Goal: Transaction & Acquisition: Book appointment/travel/reservation

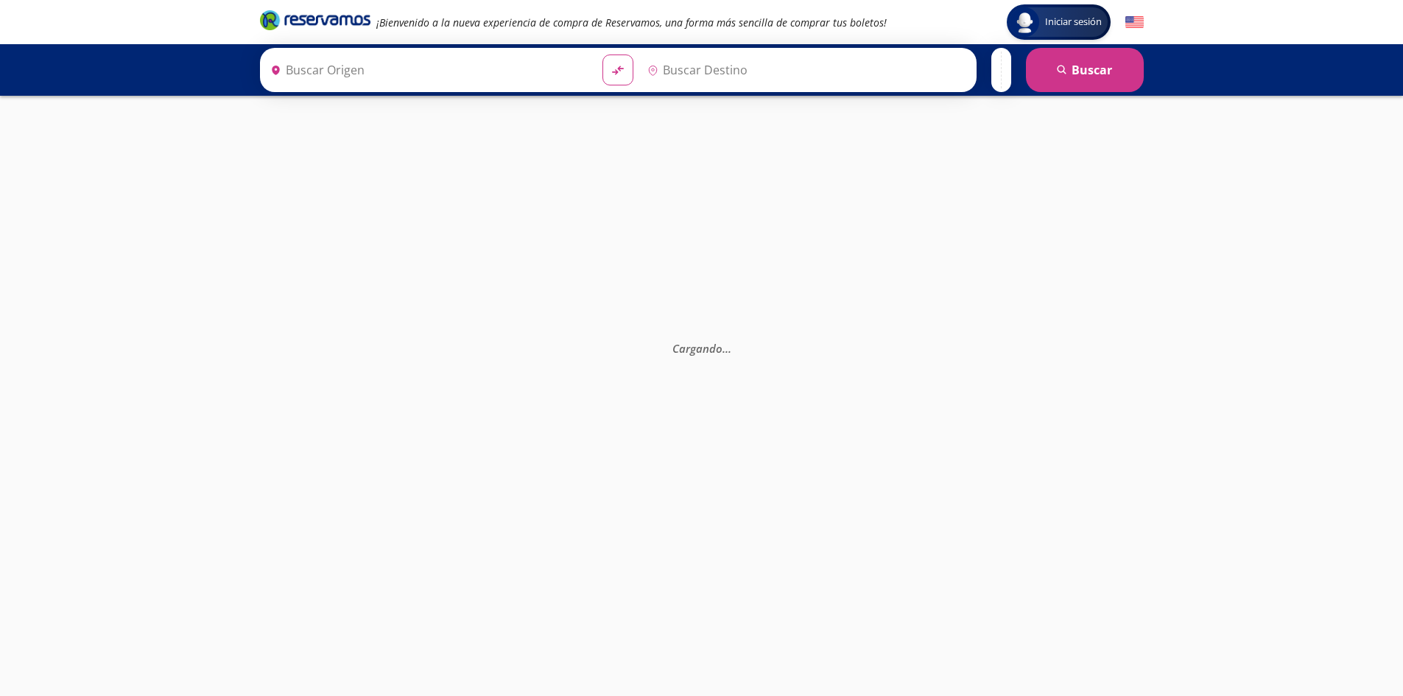
type input "[GEOGRAPHIC_DATA][PERSON_NAME], [GEOGRAPHIC_DATA]"
type input "Ecatepec, [GEOGRAPHIC_DATA]"
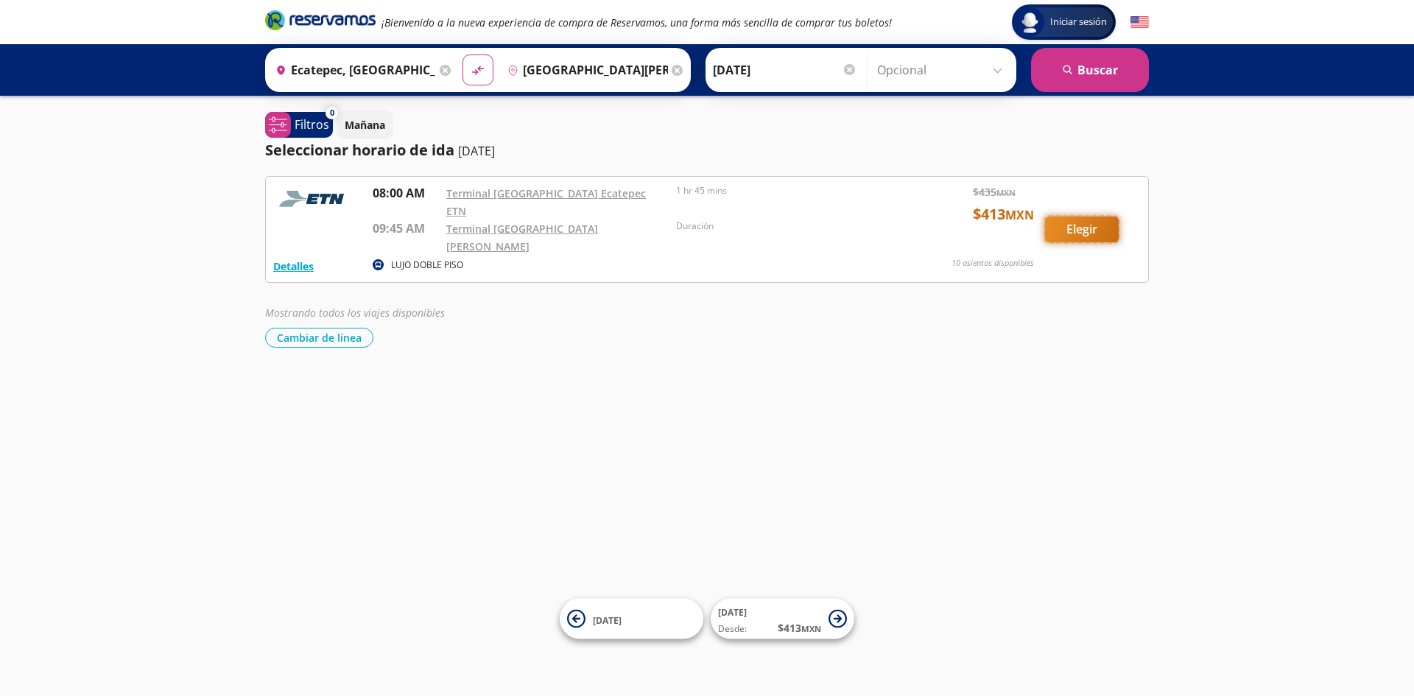
click at [1103, 218] on button "Elegir" at bounding box center [1082, 230] width 74 height 26
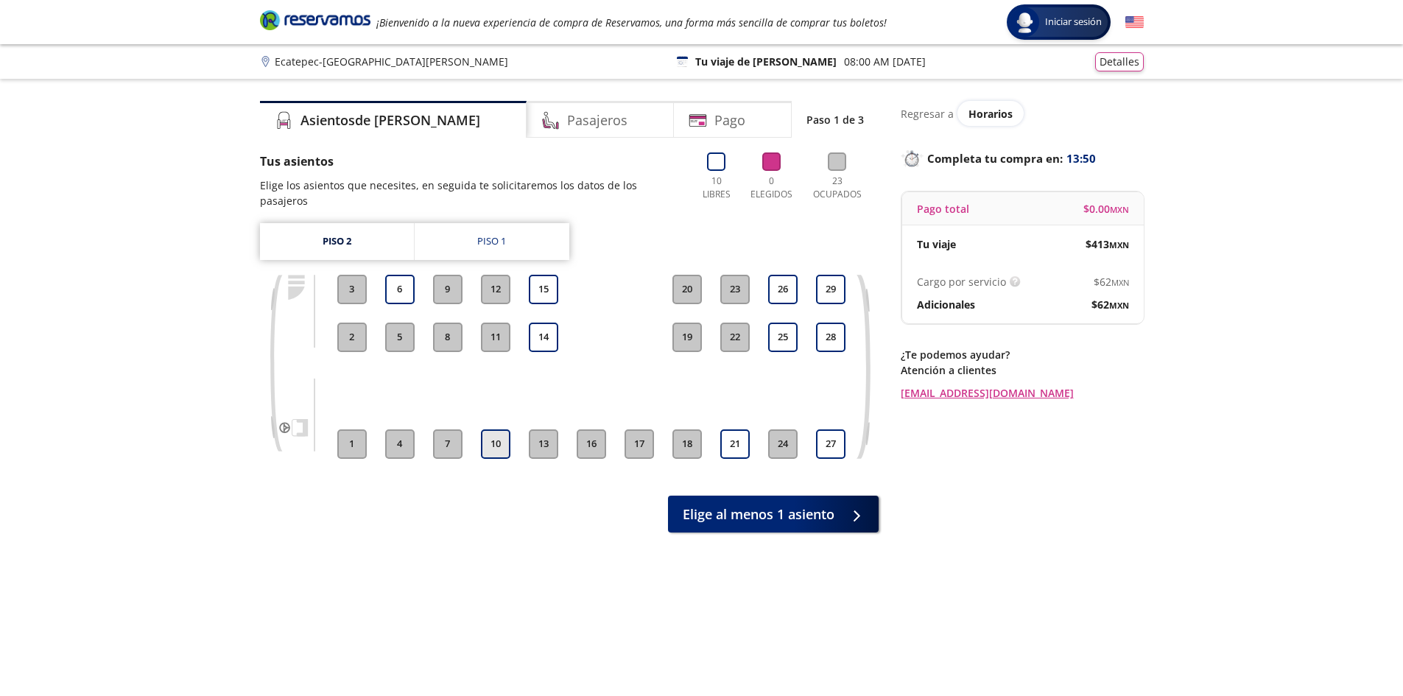
click at [497, 433] on button "10" at bounding box center [495, 443] width 29 height 29
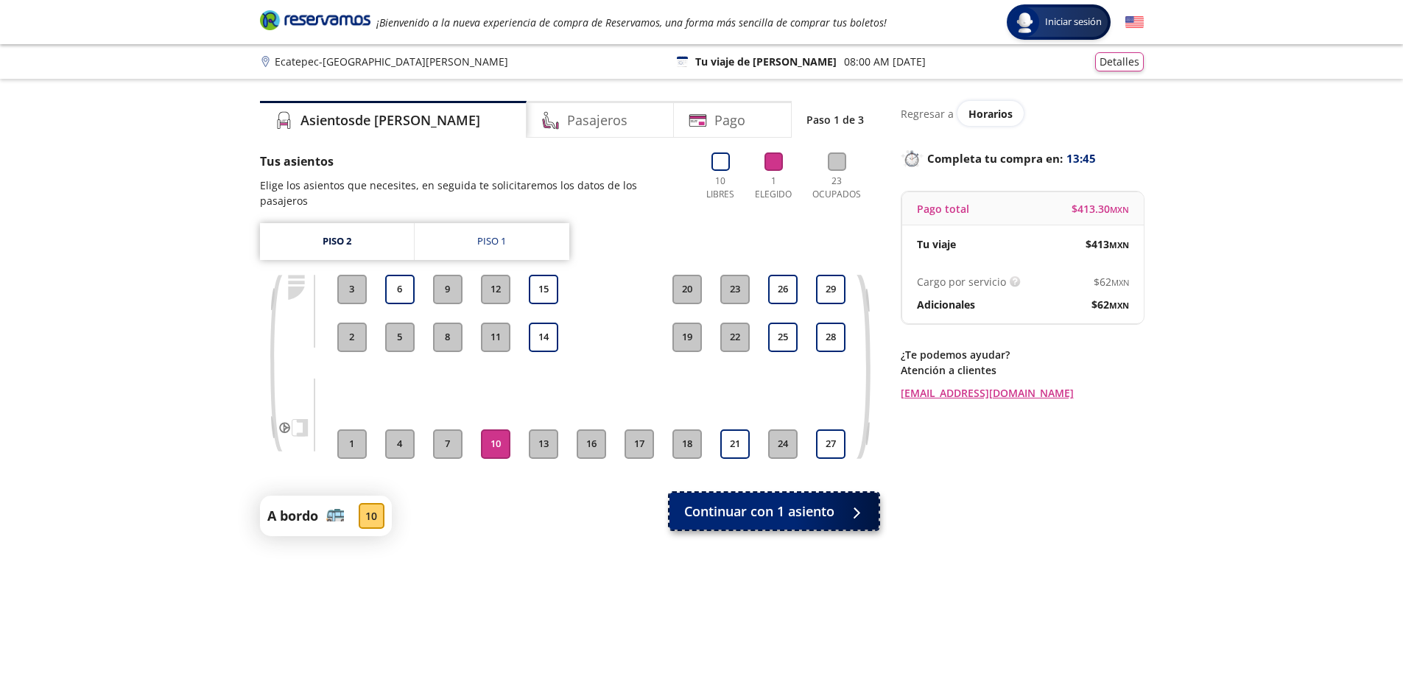
click at [761, 504] on span "Continuar con 1 asiento" at bounding box center [759, 512] width 150 height 20
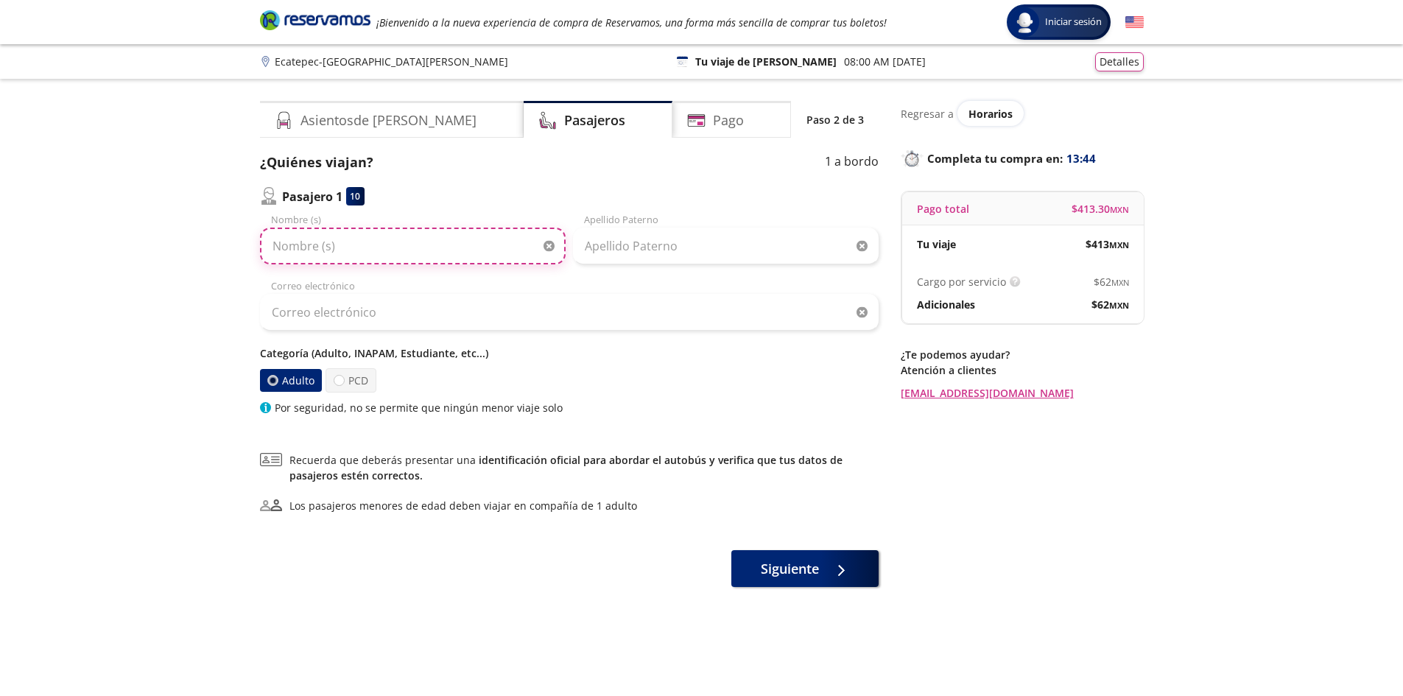
click at [337, 253] on input "Nombre (s)" at bounding box center [413, 246] width 306 height 37
type input "[PERSON_NAME]"
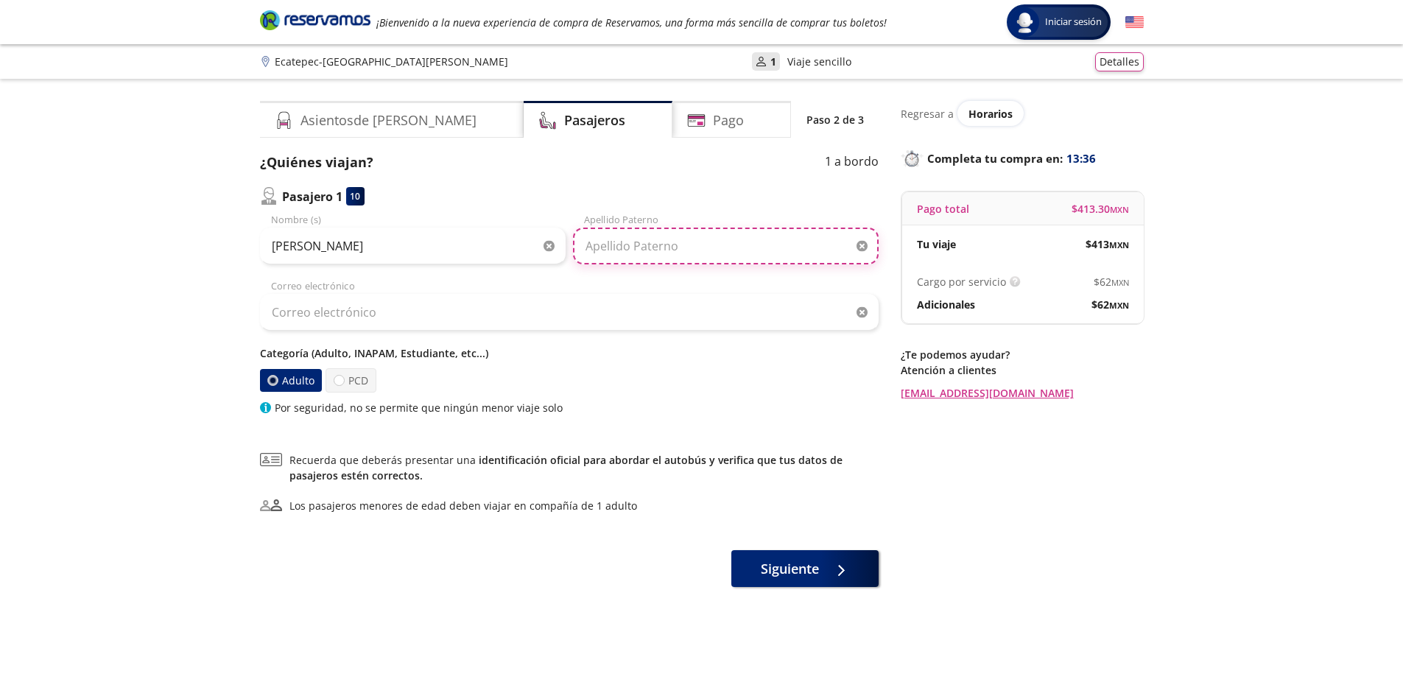
click at [599, 239] on input "Apellido Paterno" at bounding box center [726, 246] width 306 height 37
type input "[PERSON_NAME]"
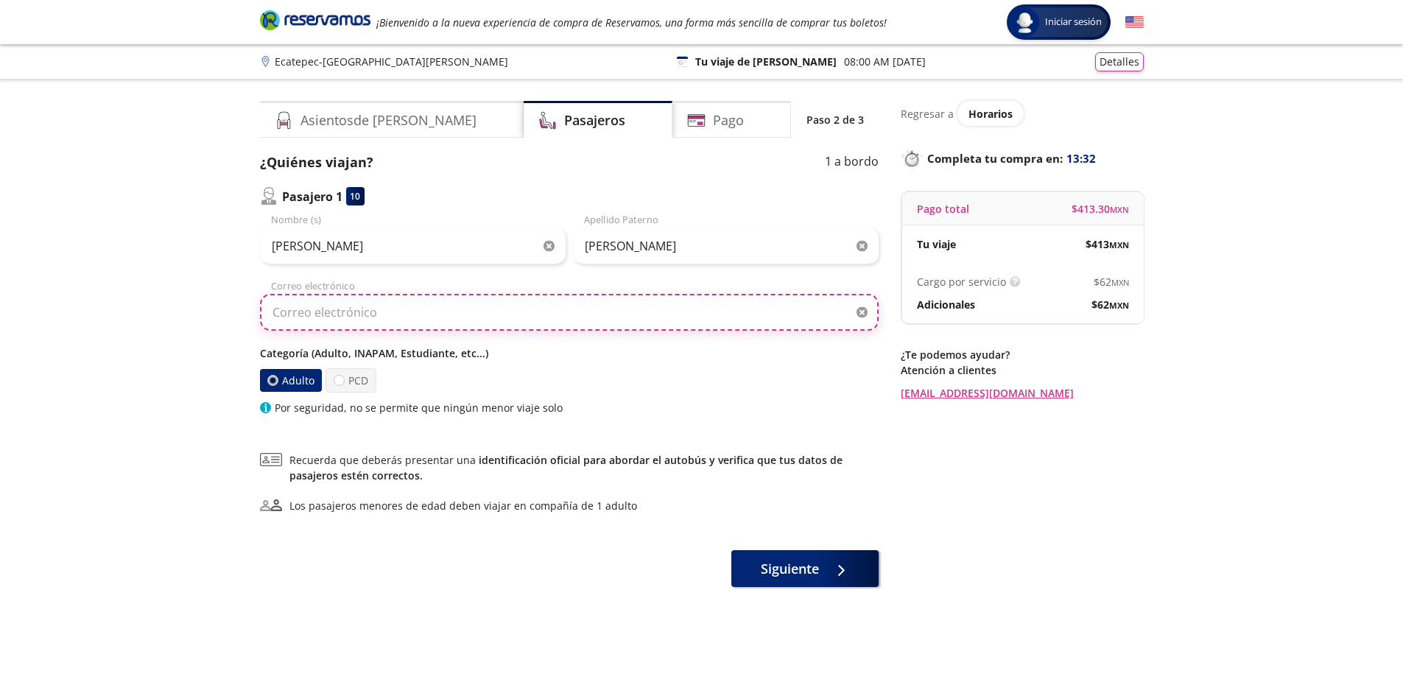
click at [364, 306] on input "Correo electrónico" at bounding box center [569, 312] width 619 height 37
type input "[EMAIL_ADDRESS][DOMAIN_NAME]"
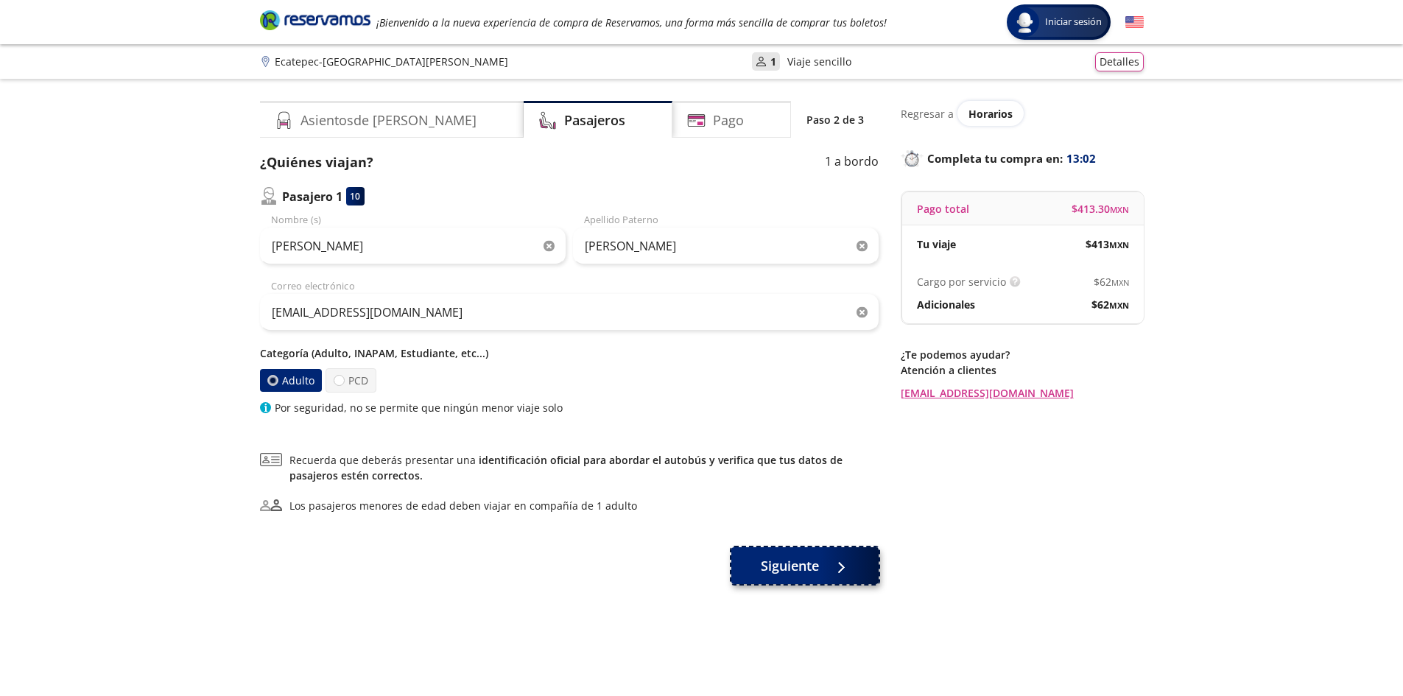
click at [780, 573] on span "Siguiente" at bounding box center [790, 566] width 58 height 20
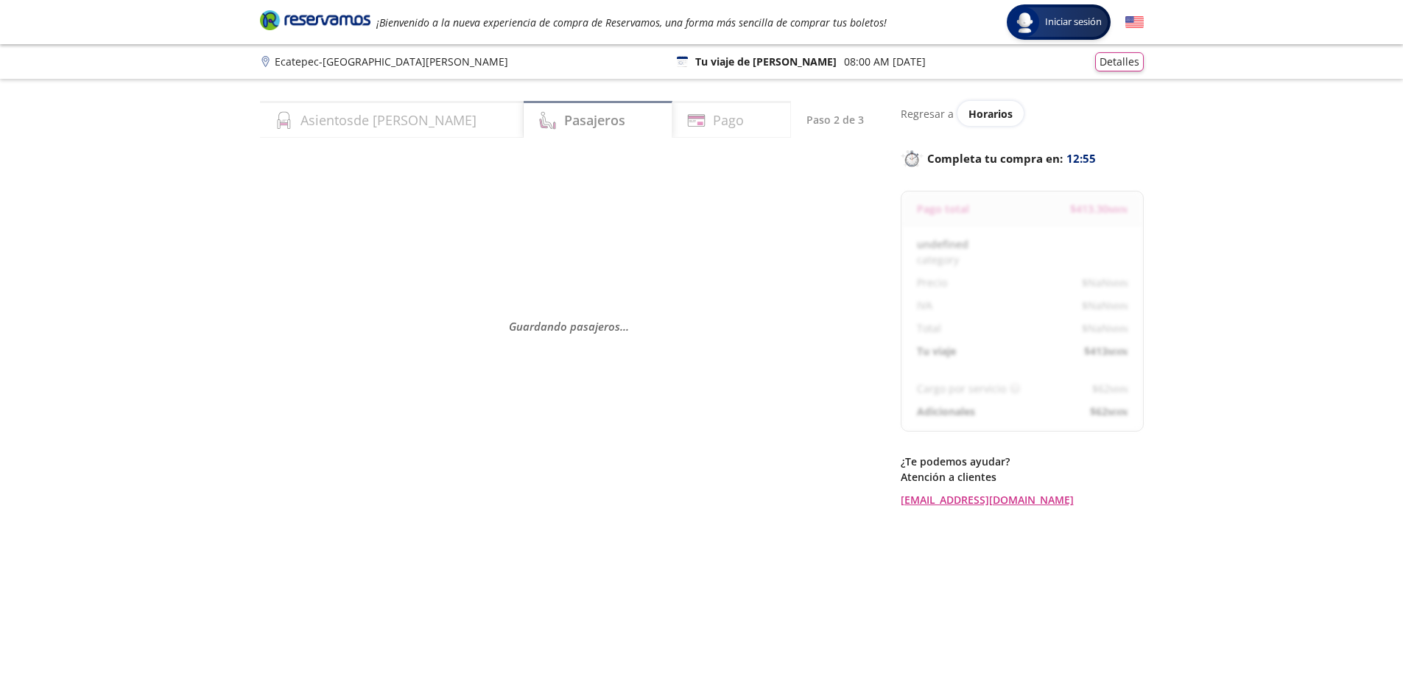
select select "MX"
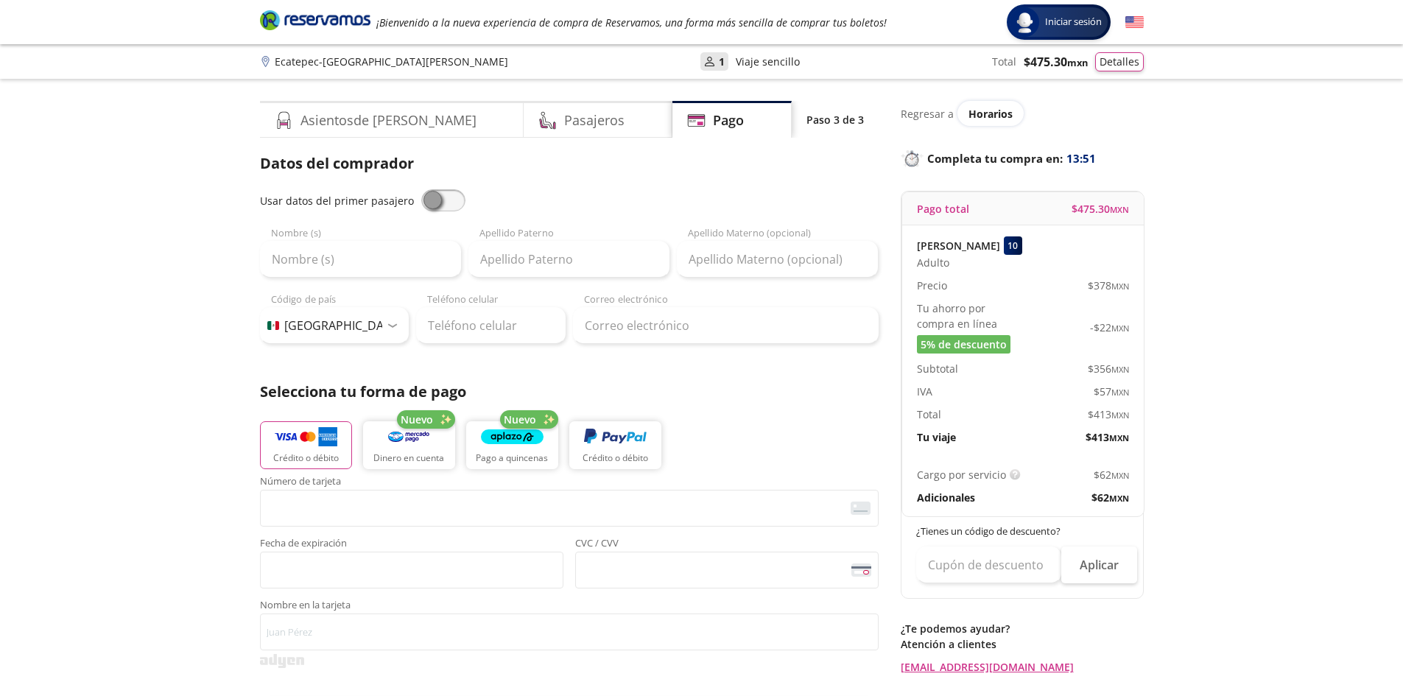
click at [440, 200] on span at bounding box center [443, 200] width 44 height 22
click at [421, 189] on input "checkbox" at bounding box center [421, 189] width 0 height 0
type input "[PERSON_NAME]"
type input "[EMAIL_ADDRESS][DOMAIN_NAME]"
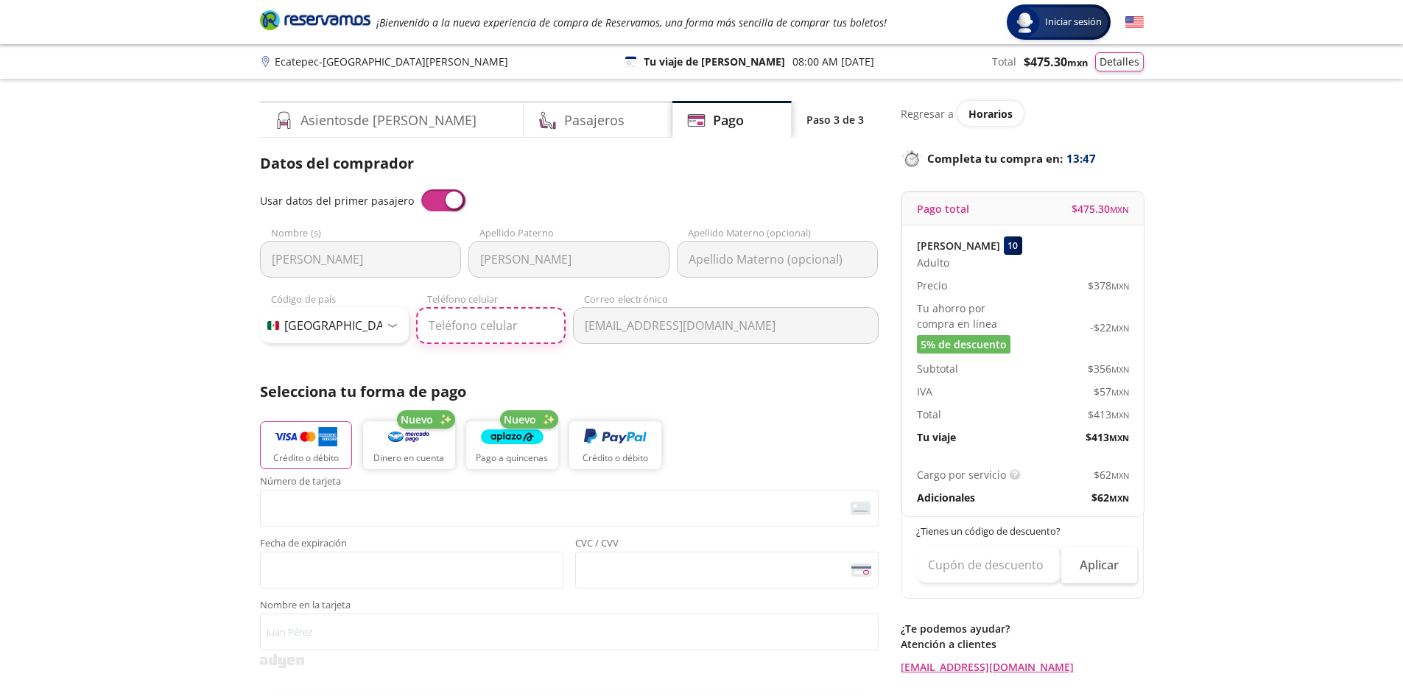
click at [479, 331] on input "Teléfono celular" at bounding box center [490, 325] width 149 height 37
type input "56 3545 2477"
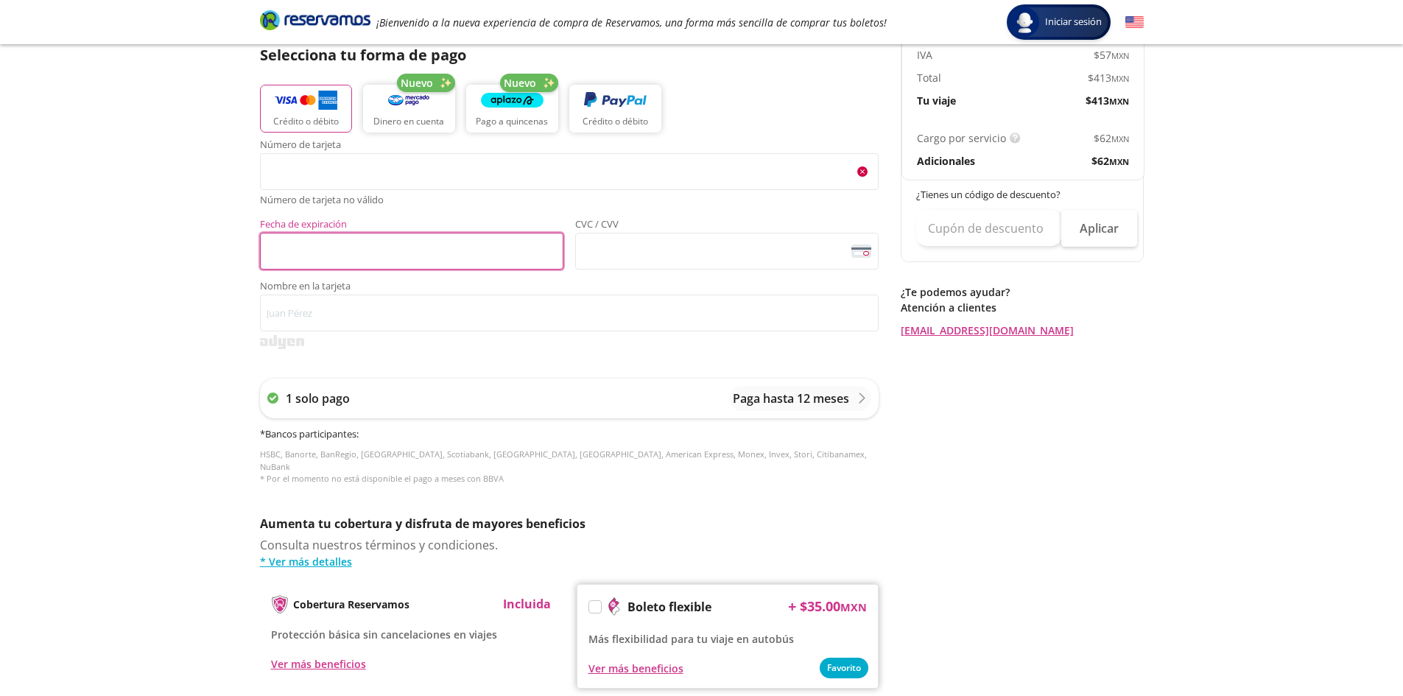
scroll to position [279, 0]
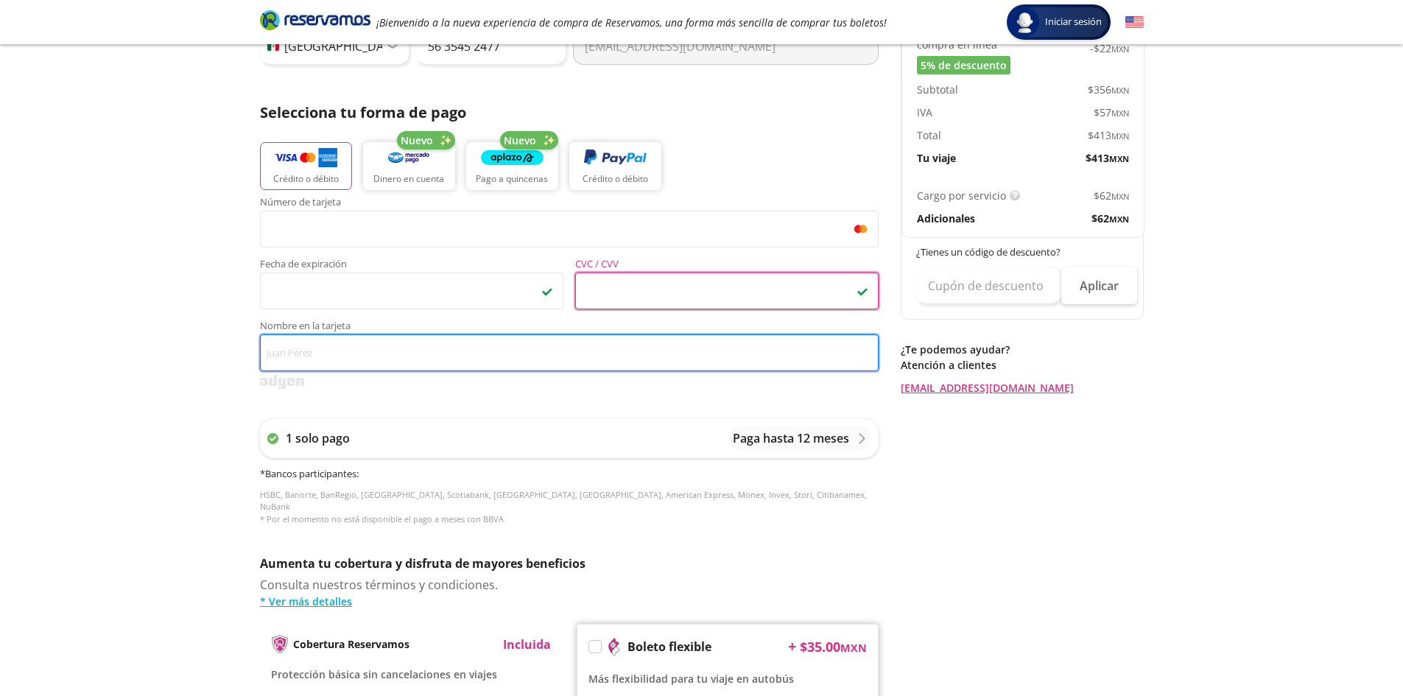
click at [278, 337] on input "Nombre en la tarjeta" at bounding box center [569, 352] width 619 height 37
type input "S"
type input "v"
type input "V"
type input "v"
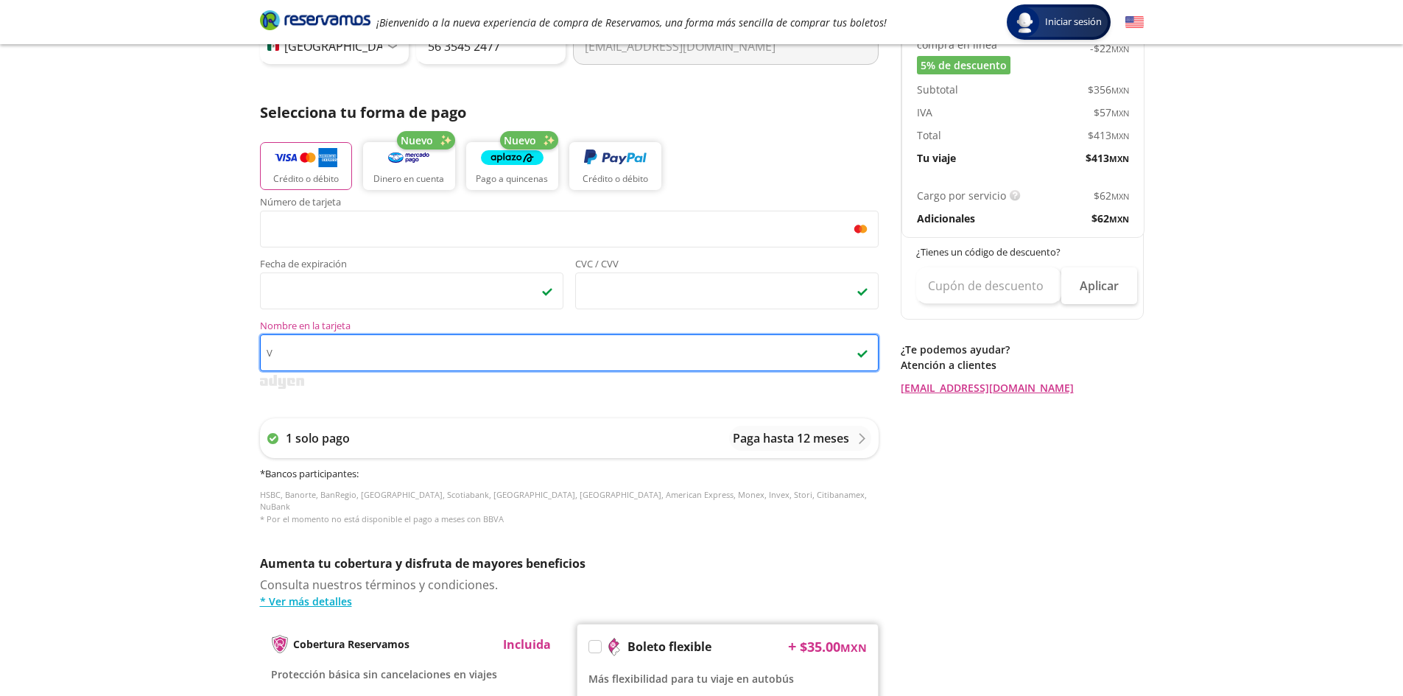
type input "[PERSON_NAME] [PERSON_NAME]"
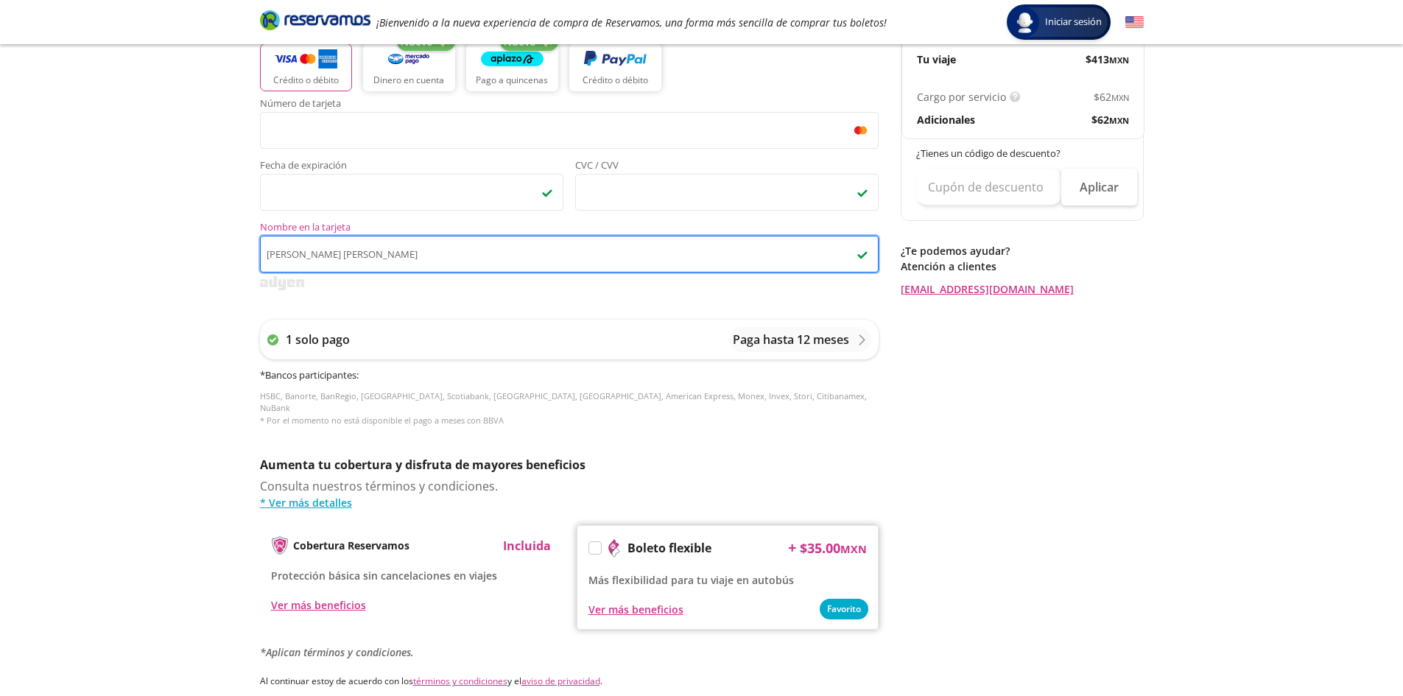
scroll to position [561, 0]
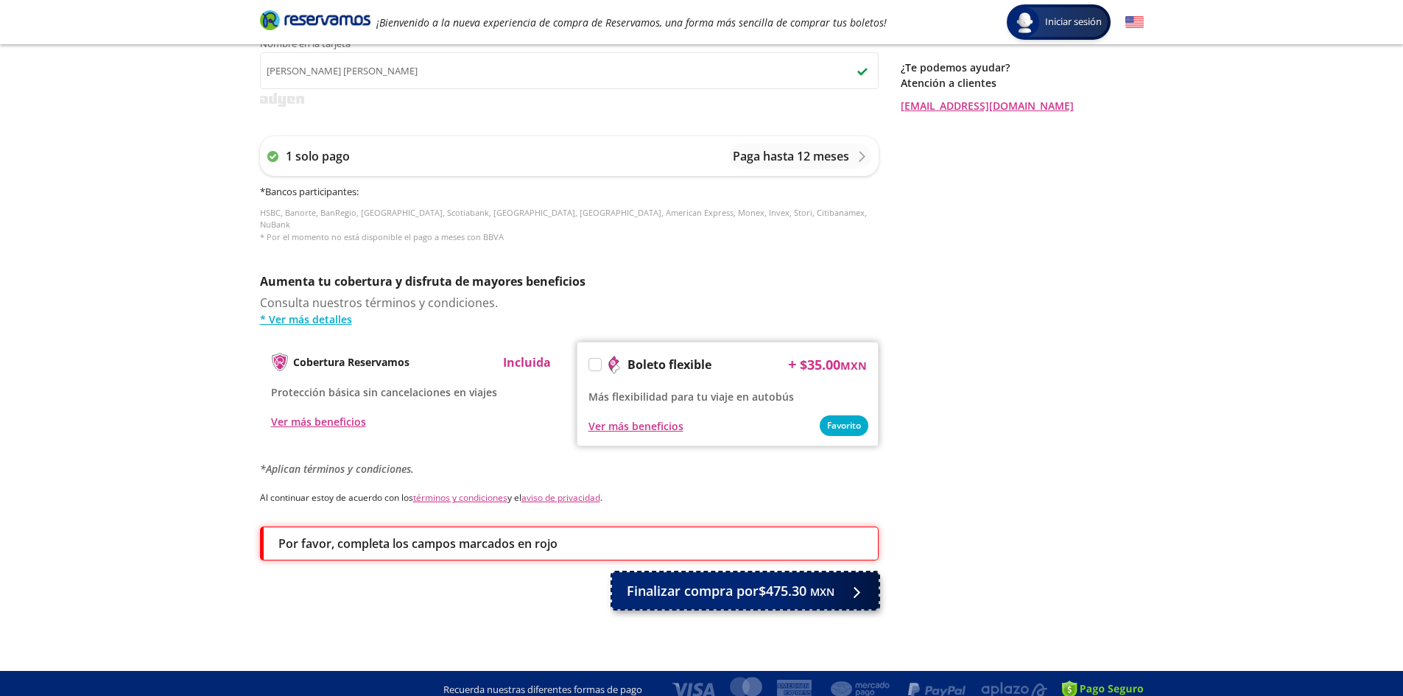
click at [761, 588] on span "Finalizar compra por $475.30 MXN" at bounding box center [731, 591] width 208 height 20
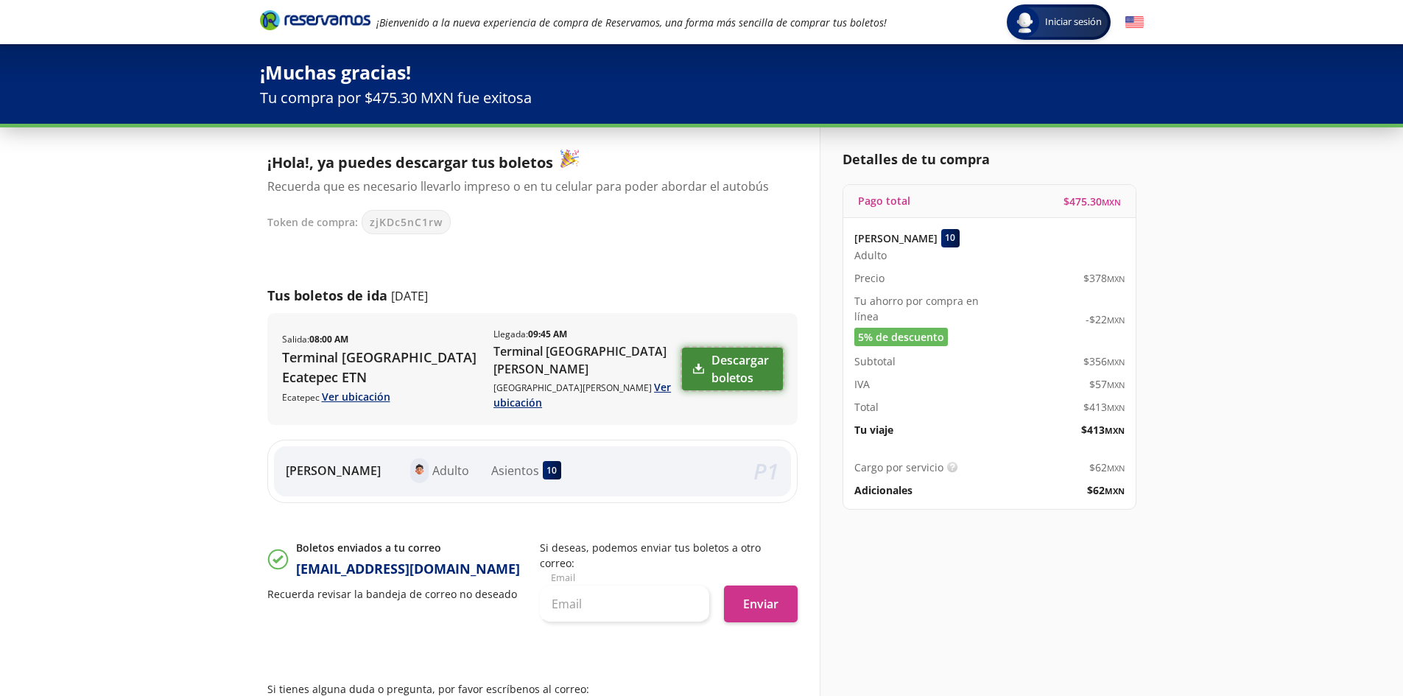
click at [724, 356] on link "Descargar boletos" at bounding box center [732, 369] width 101 height 43
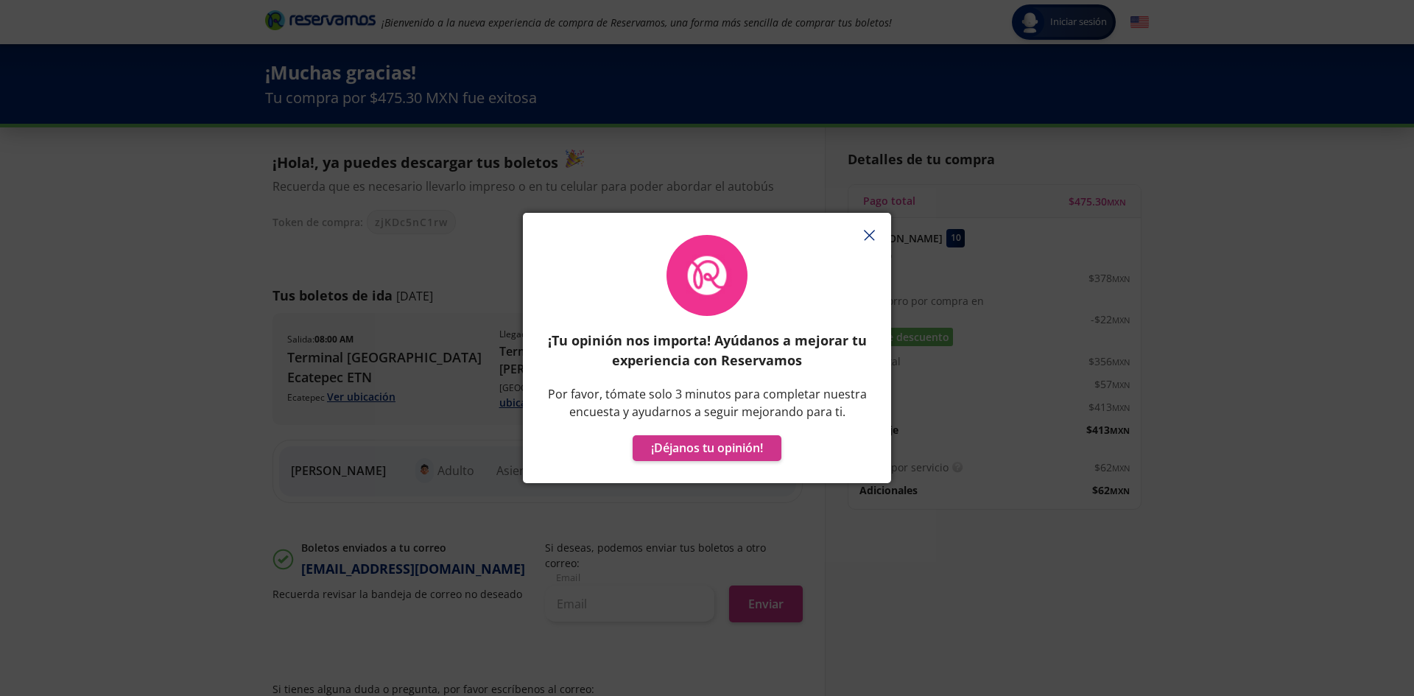
click at [870, 233] on icon "button" at bounding box center [869, 235] width 11 height 11
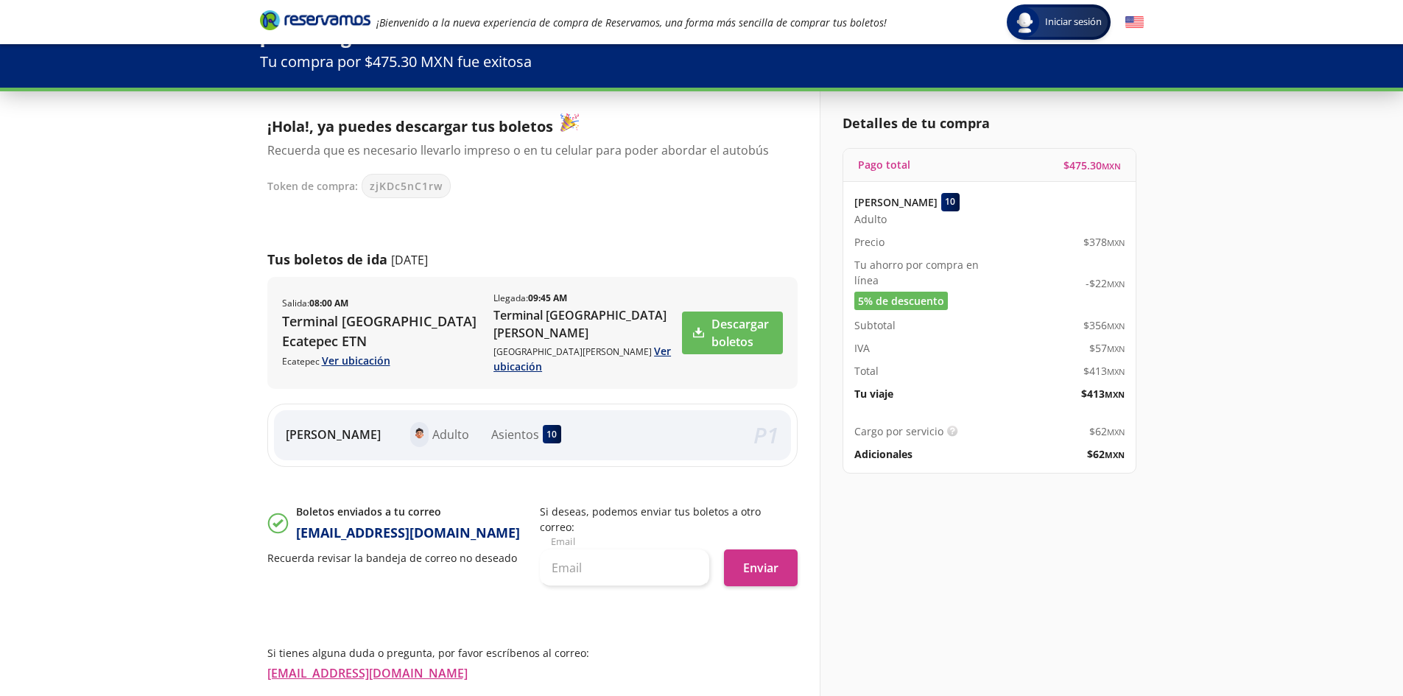
scroll to position [94, 0]
